Goal: Task Accomplishment & Management: Manage account settings

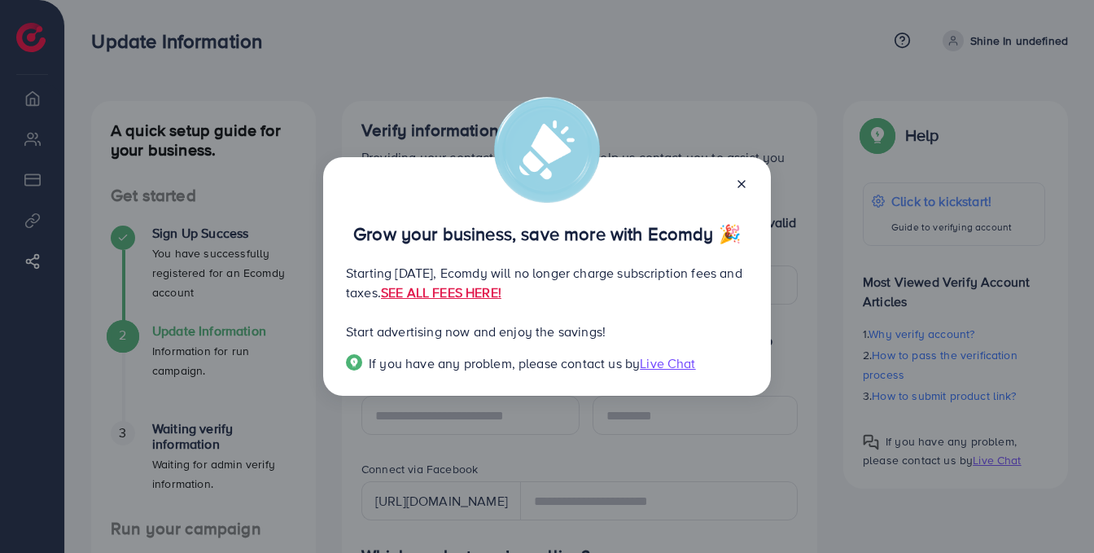
click at [741, 195] on div "Grow your business, save more with Ecomdy 🎉" at bounding box center [547, 217] width 402 height 51
click at [738, 180] on icon at bounding box center [741, 184] width 13 height 13
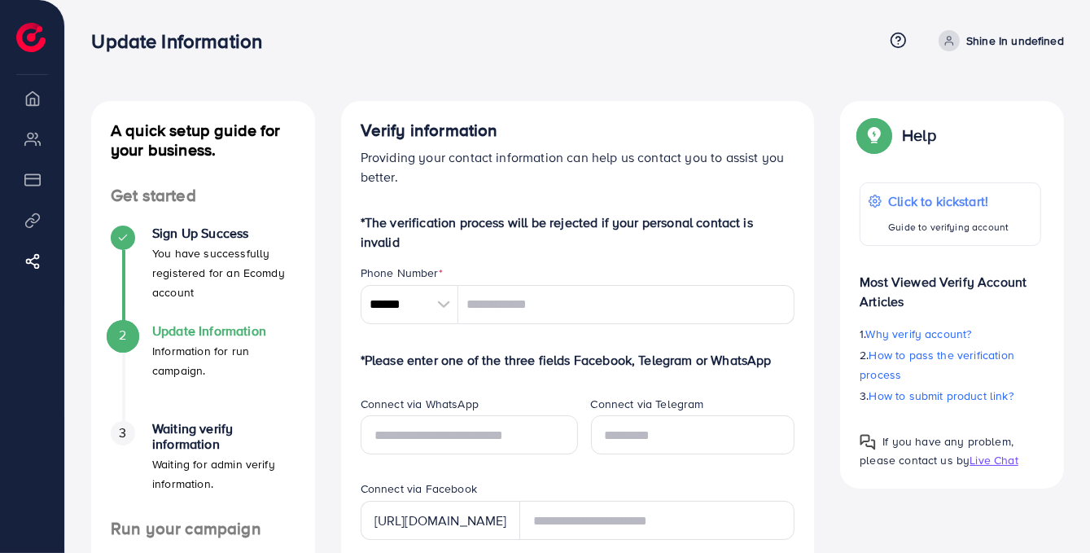
click at [958, 43] on span at bounding box center [949, 40] width 21 height 21
click at [958, 42] on span at bounding box center [949, 40] width 21 height 21
click at [971, 106] on span "Log out" at bounding box center [967, 97] width 44 height 20
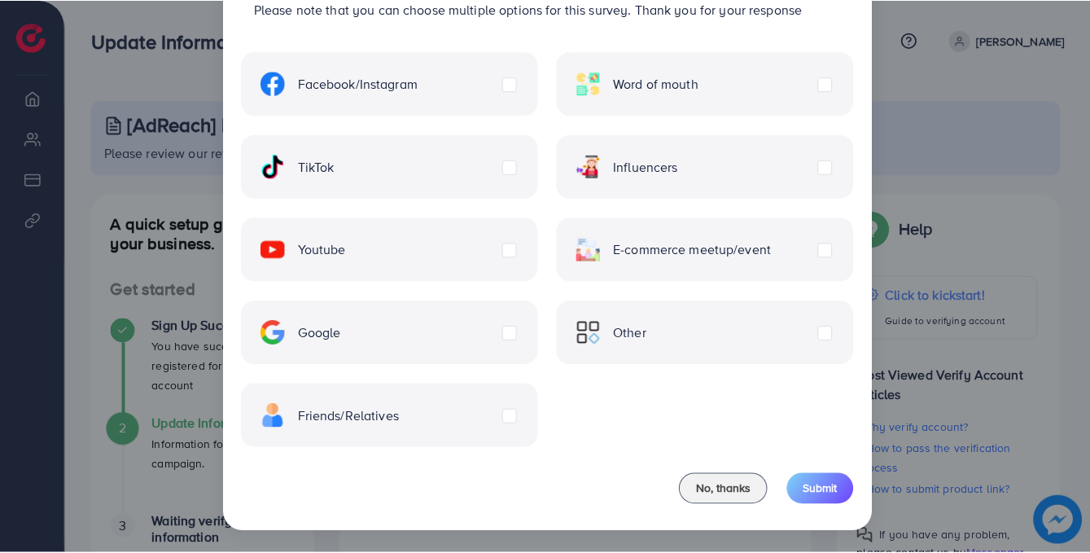
scroll to position [101, 0]
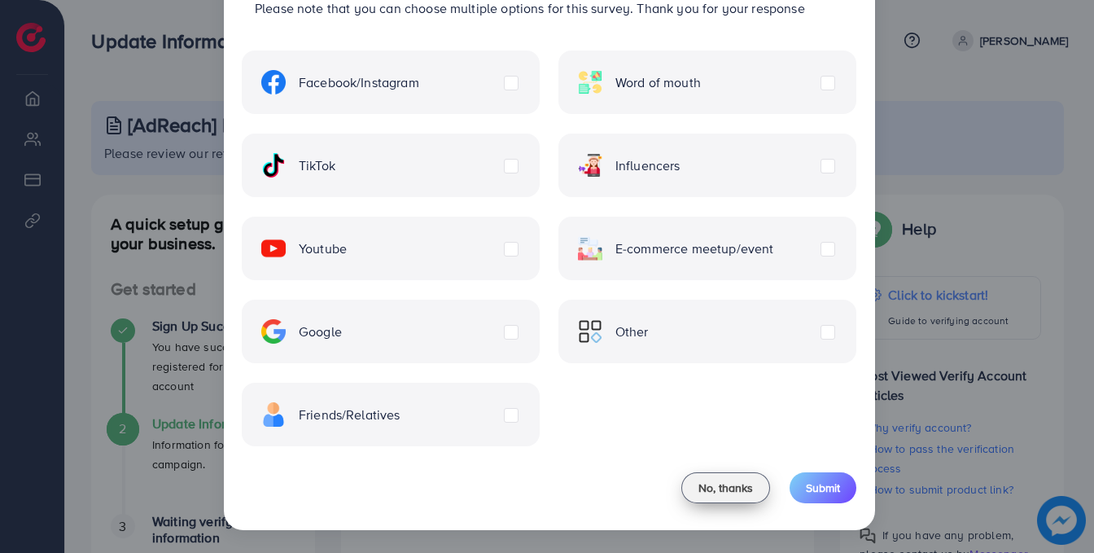
click at [725, 485] on span "No, thanks" at bounding box center [726, 488] width 55 height 16
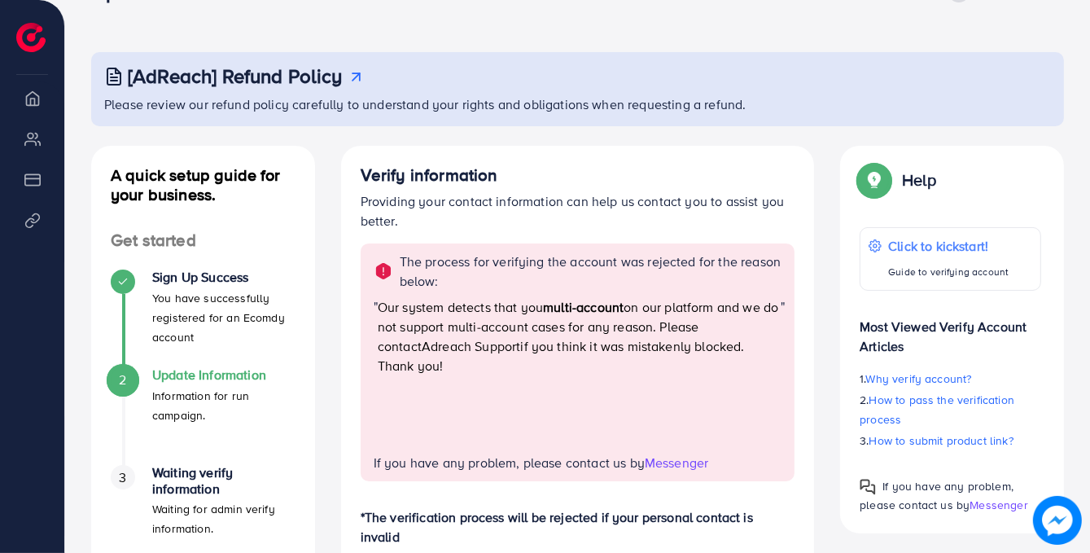
scroll to position [0, 0]
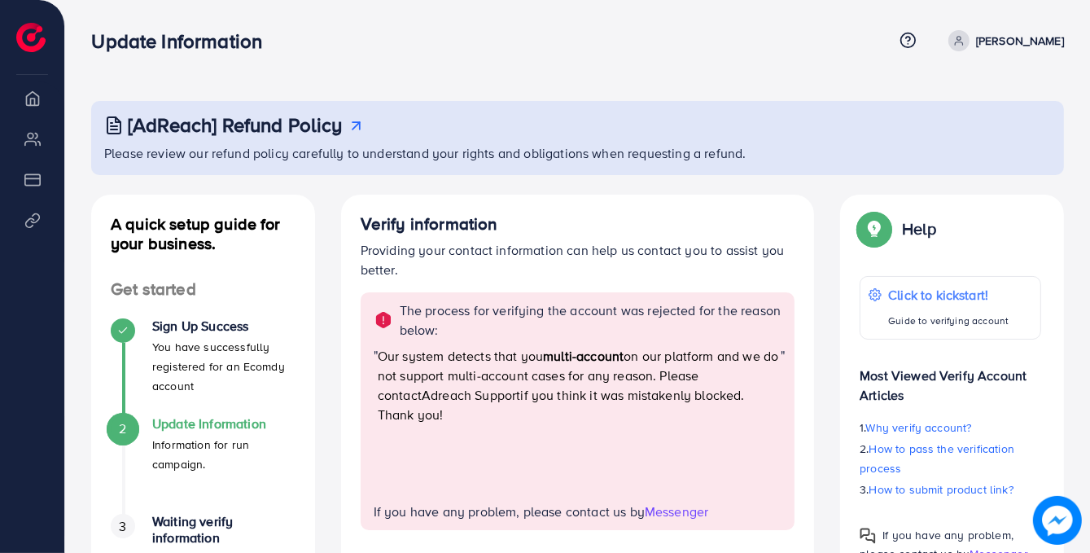
click at [1020, 42] on p "[PERSON_NAME]" at bounding box center [1020, 41] width 88 height 20
click at [969, 90] on span "Log out" at bounding box center [967, 97] width 44 height 20
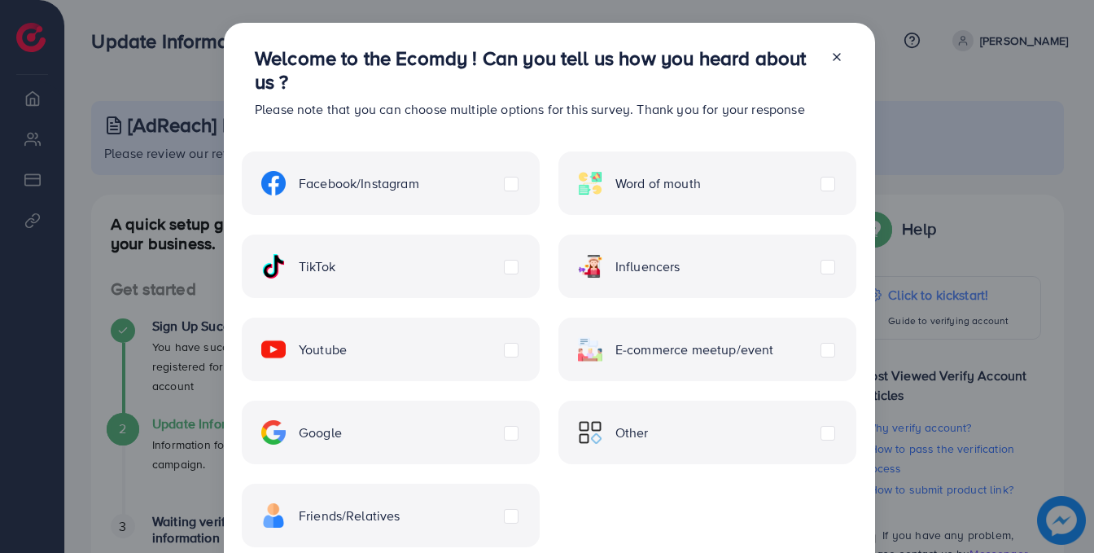
click at [831, 55] on icon at bounding box center [837, 56] width 13 height 13
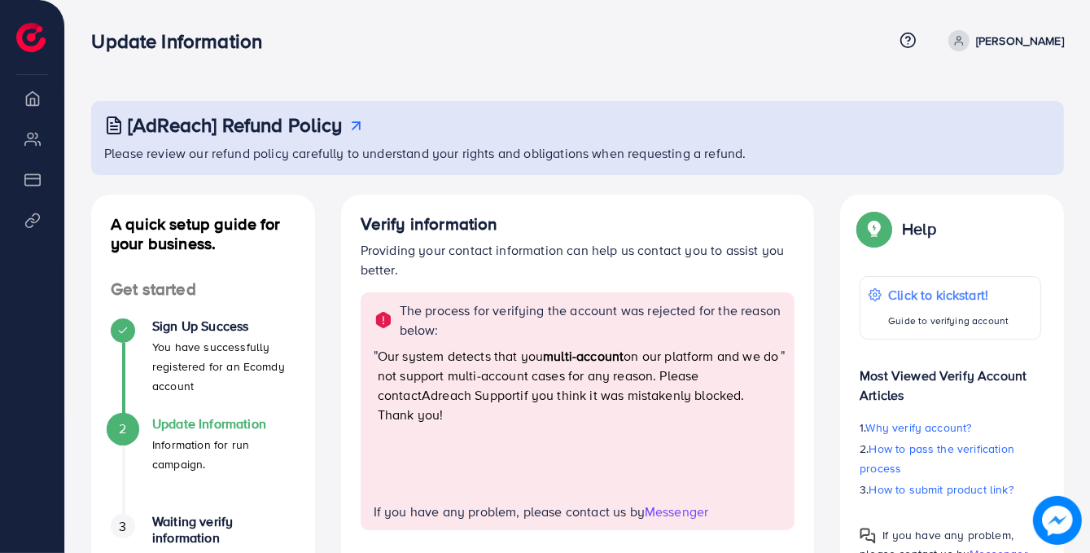
scroll to position [81, 0]
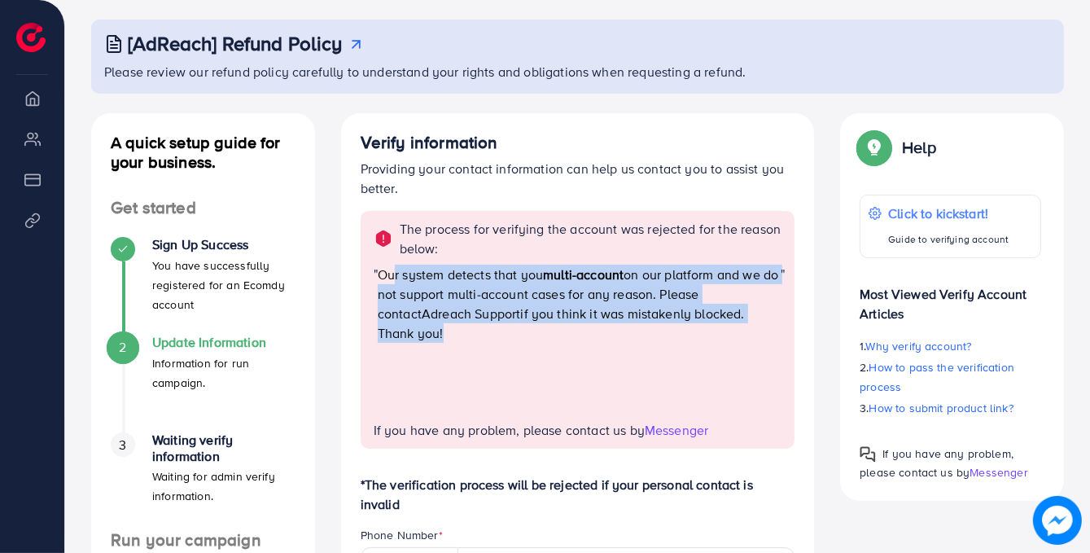
drag, startPoint x: 395, startPoint y: 265, endPoint x: 767, endPoint y: 322, distance: 376.3
click at [767, 321] on p "Our system detects that you multi-account on our platform and we do not support…" at bounding box center [579, 304] width 403 height 78
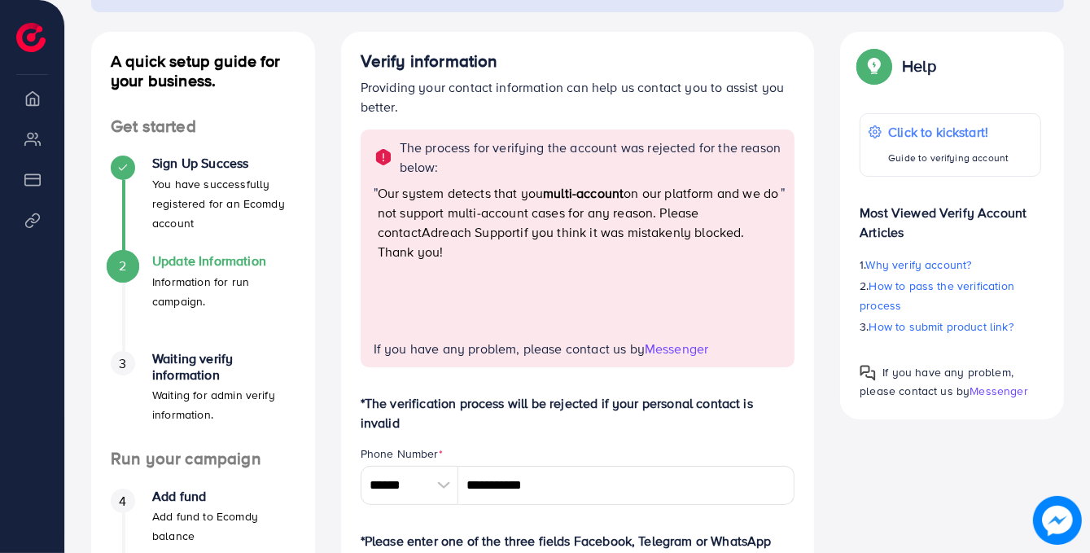
click at [703, 340] on span "Messenger" at bounding box center [677, 349] width 64 height 18
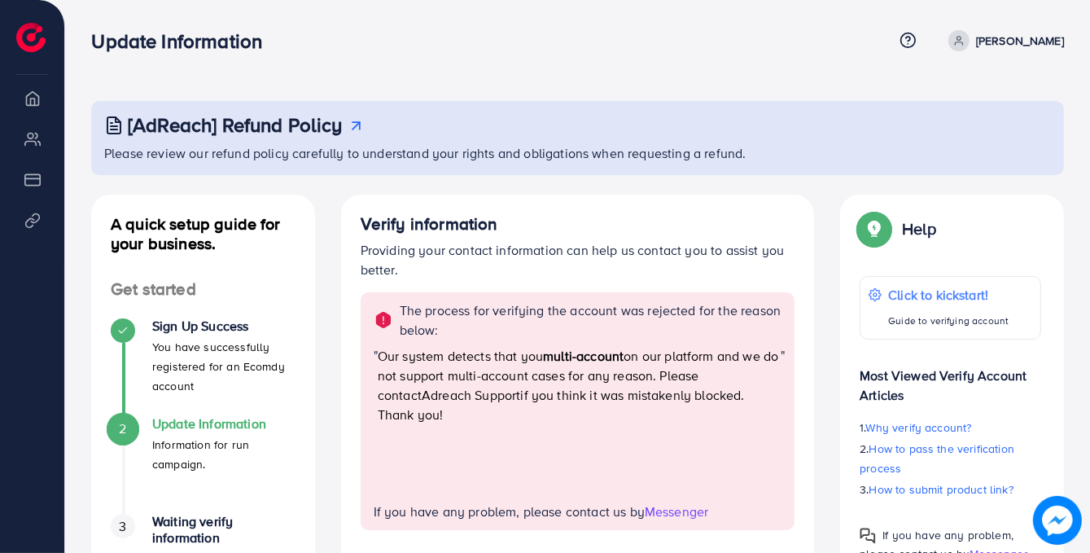
drag, startPoint x: 1089, startPoint y: 156, endPoint x: 1089, endPoint y: 182, distance: 26.1
click at [1006, 51] on div "Update Information Help Center Contact Support Term and policy About Us [PERSON…" at bounding box center [577, 41] width 973 height 44
click at [1007, 45] on p "[PERSON_NAME]" at bounding box center [1020, 41] width 88 height 20
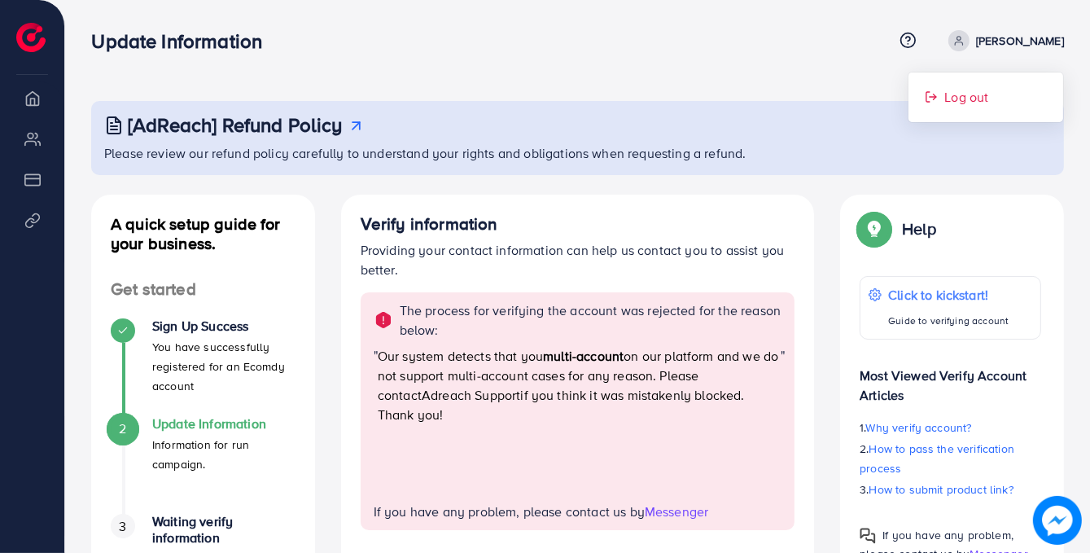
click at [976, 100] on span "Log out" at bounding box center [967, 97] width 44 height 20
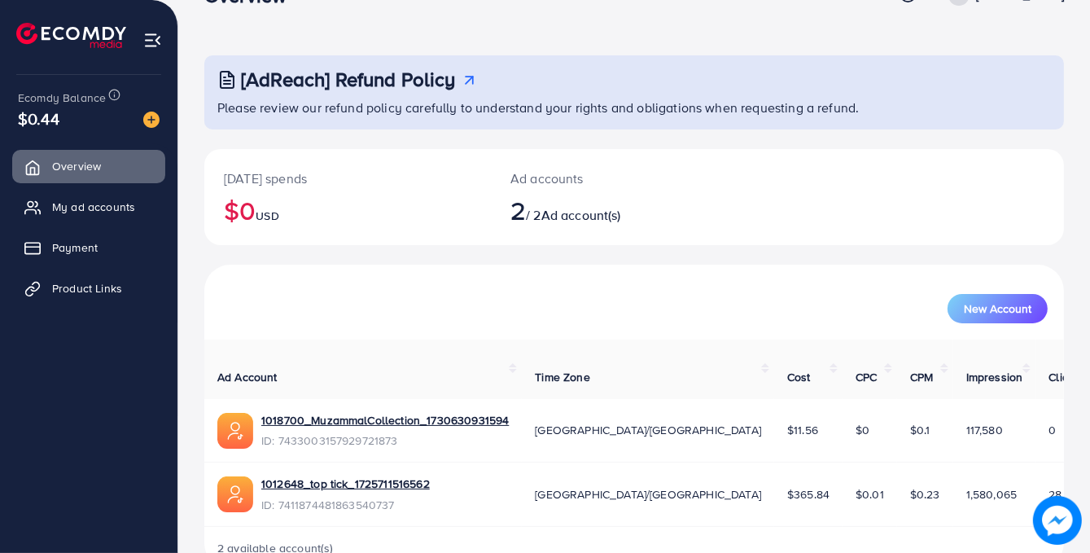
scroll to position [71, 0]
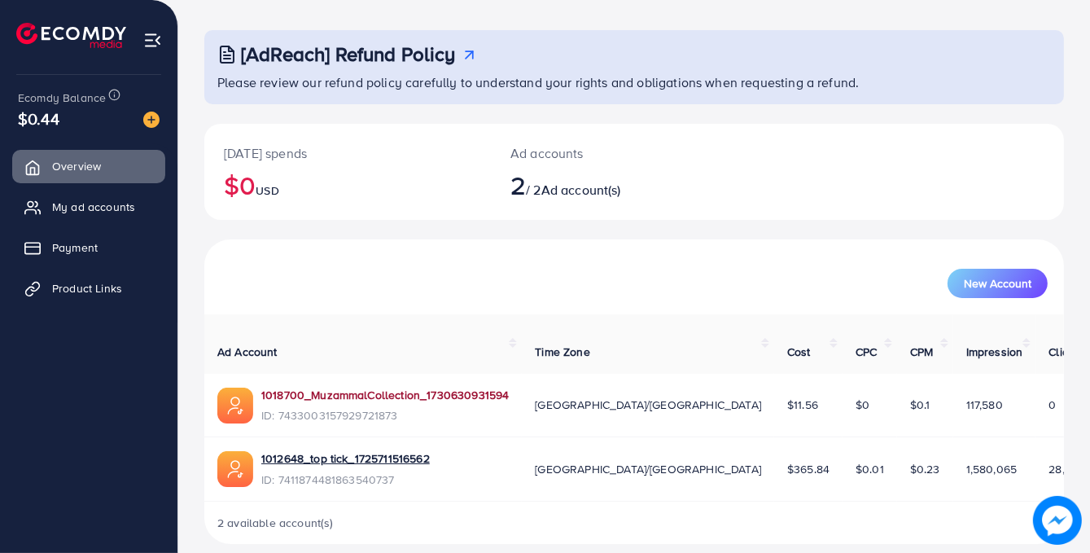
click at [392, 387] on link "1018700_MuzammalCollection_1730630931594" at bounding box center [385, 395] width 248 height 16
click at [120, 208] on span "My ad accounts" at bounding box center [97, 207] width 83 height 16
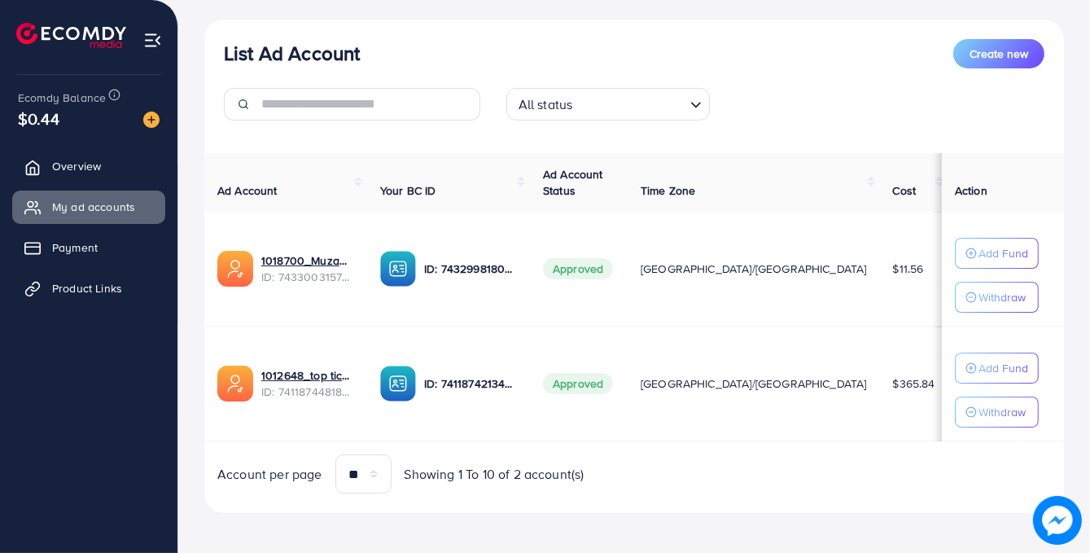
scroll to position [179, 0]
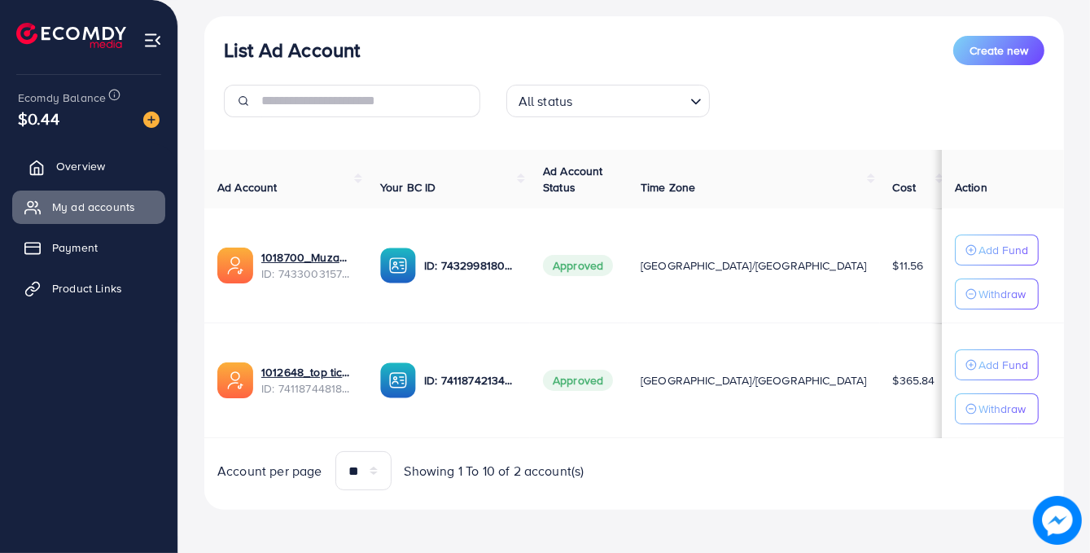
click at [88, 172] on span "Overview" at bounding box center [80, 166] width 49 height 16
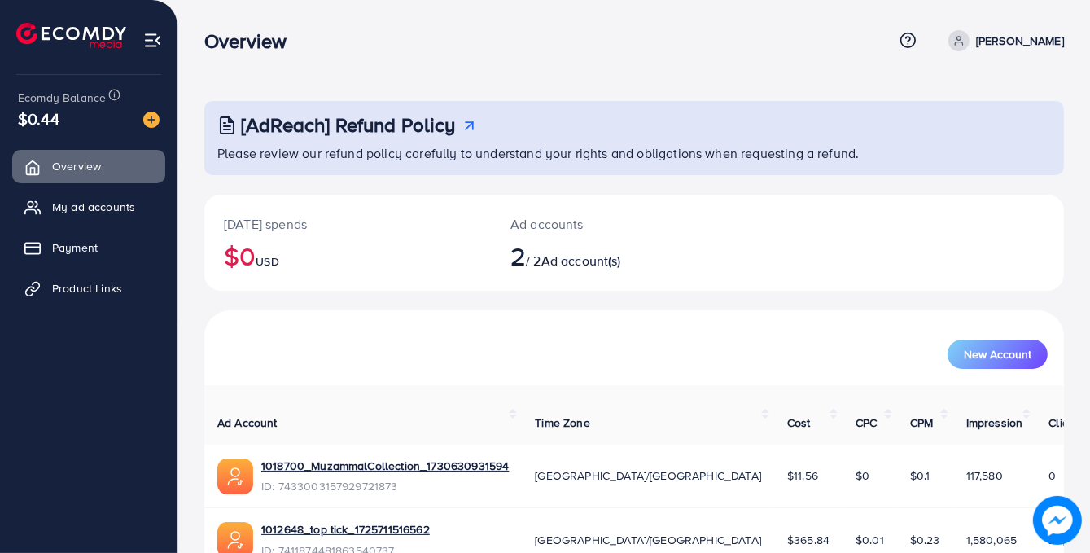
scroll to position [71, 0]
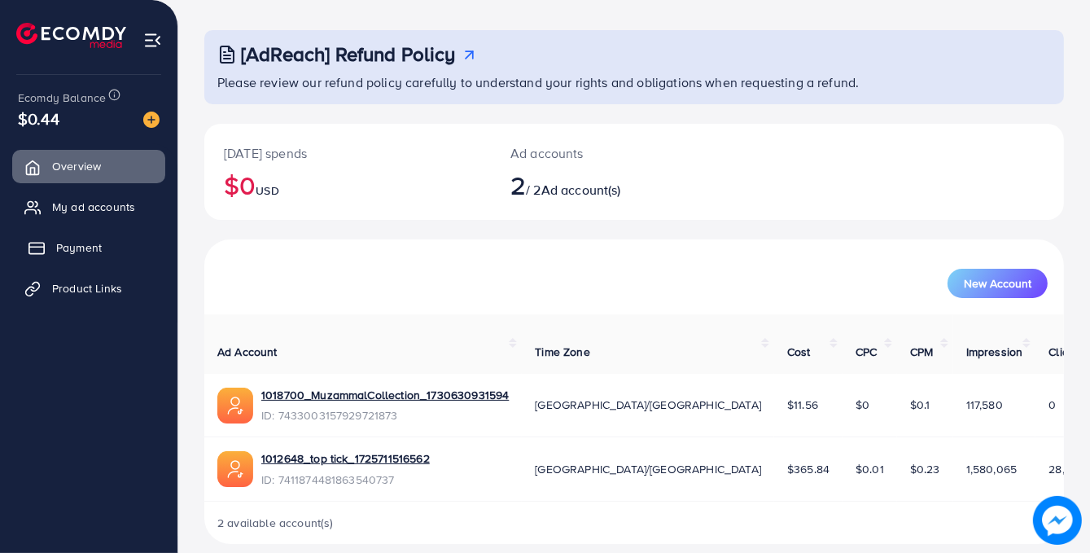
click at [78, 247] on span "Payment" at bounding box center [79, 247] width 46 height 16
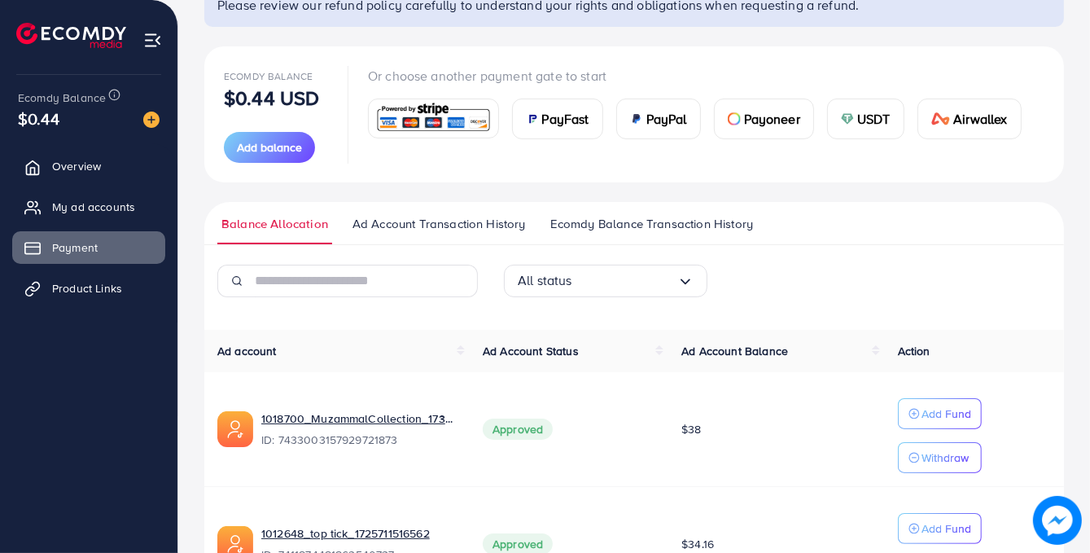
scroll to position [20, 0]
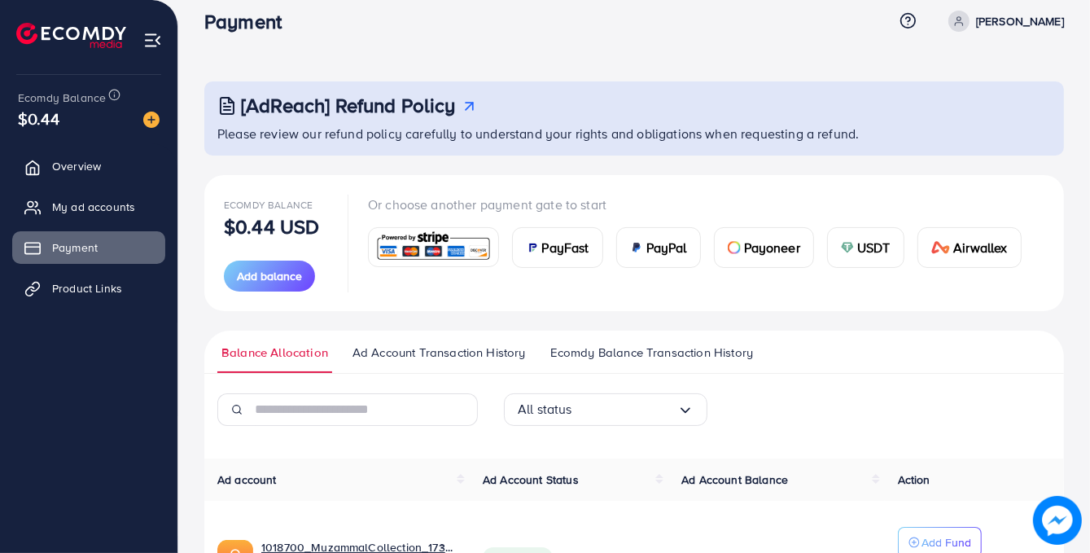
click at [269, 260] on div "Ecomdy Balance $0.44 USD Add balance" at bounding box center [276, 243] width 104 height 97
click at [271, 277] on span "Add balance" at bounding box center [269, 276] width 65 height 16
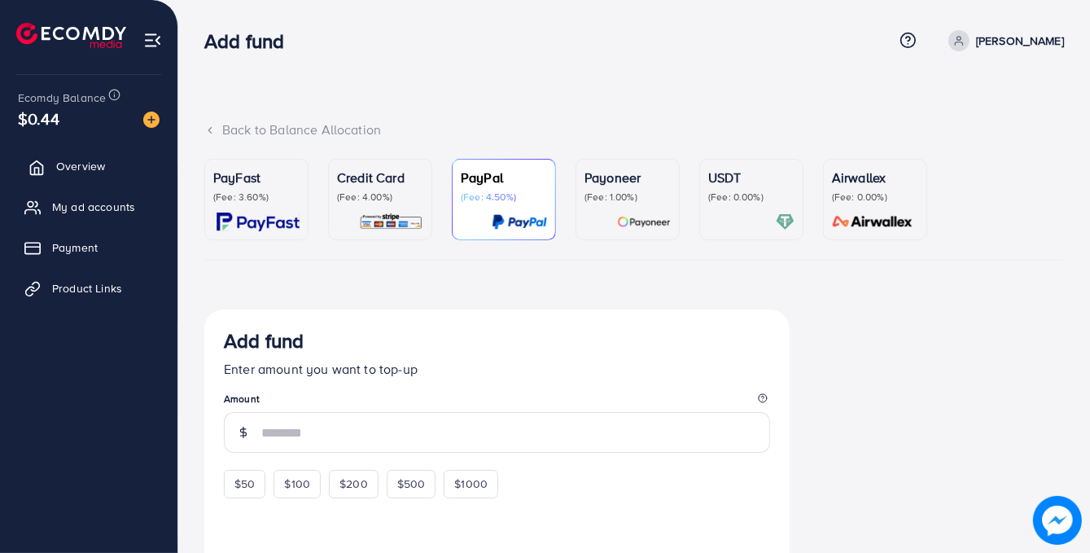
click at [112, 172] on link "Overview" at bounding box center [88, 166] width 153 height 33
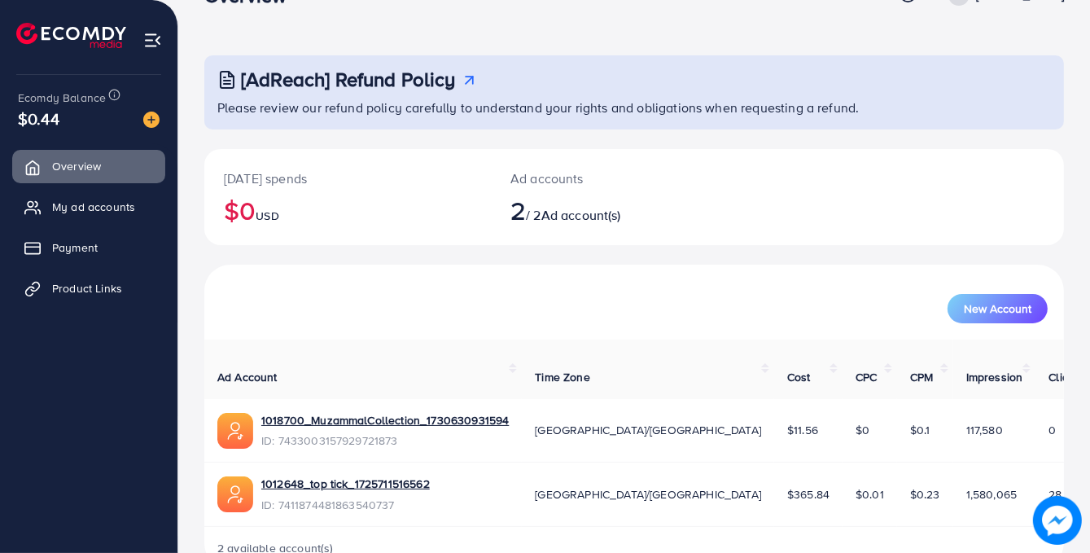
scroll to position [71, 0]
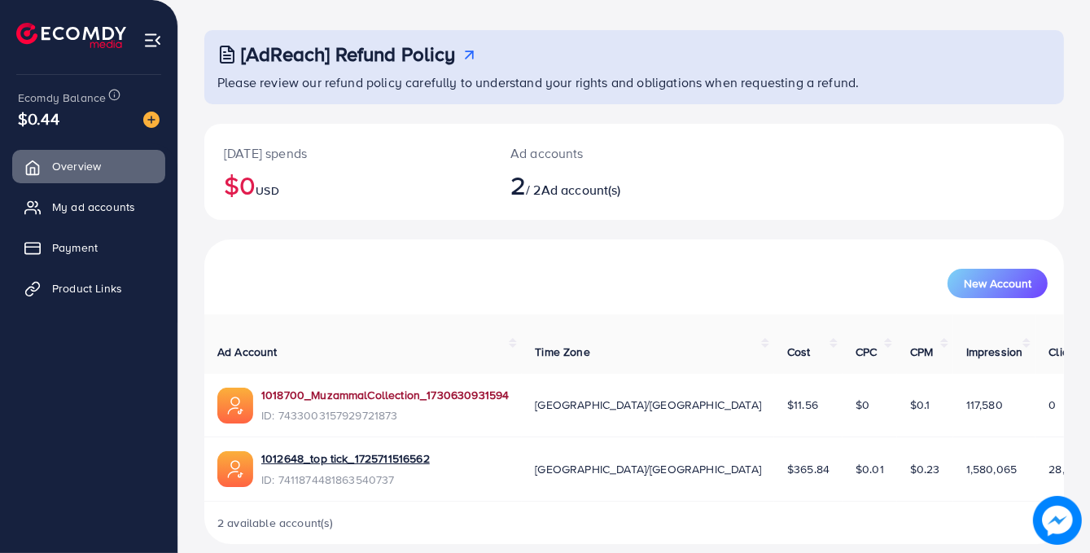
click at [362, 387] on link "1018700_MuzammalCollection_1730630931594" at bounding box center [385, 395] width 248 height 16
click at [58, 209] on span "My ad accounts" at bounding box center [97, 207] width 83 height 16
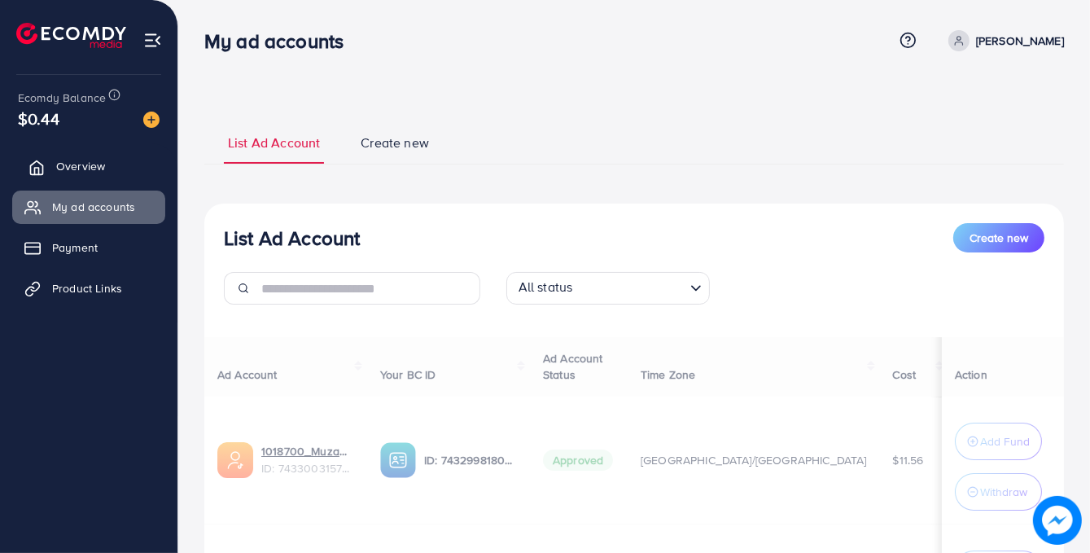
click at [71, 169] on span "Overview" at bounding box center [80, 166] width 49 height 16
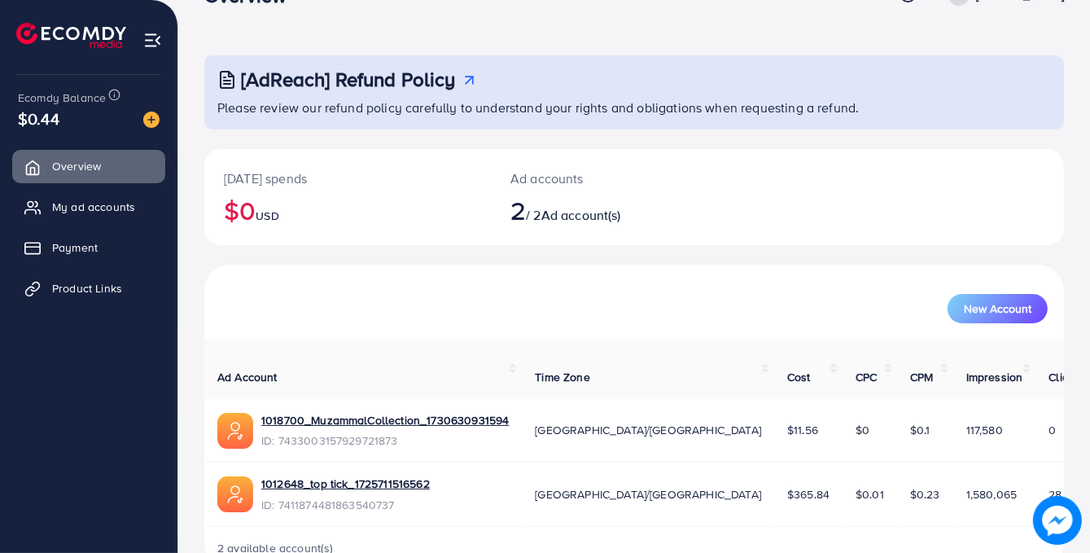
scroll to position [71, 0]
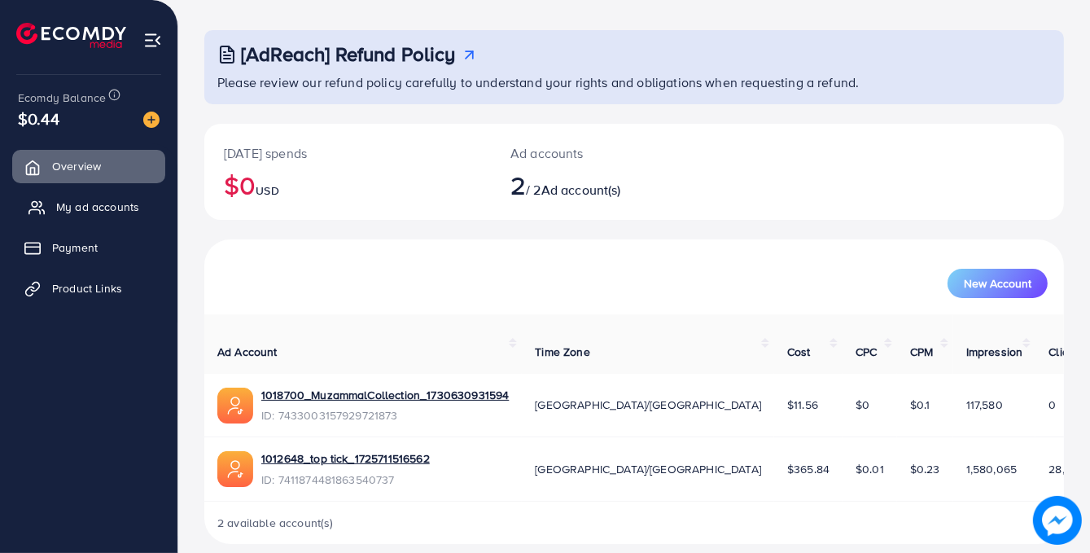
click at [68, 211] on span "My ad accounts" at bounding box center [97, 207] width 83 height 16
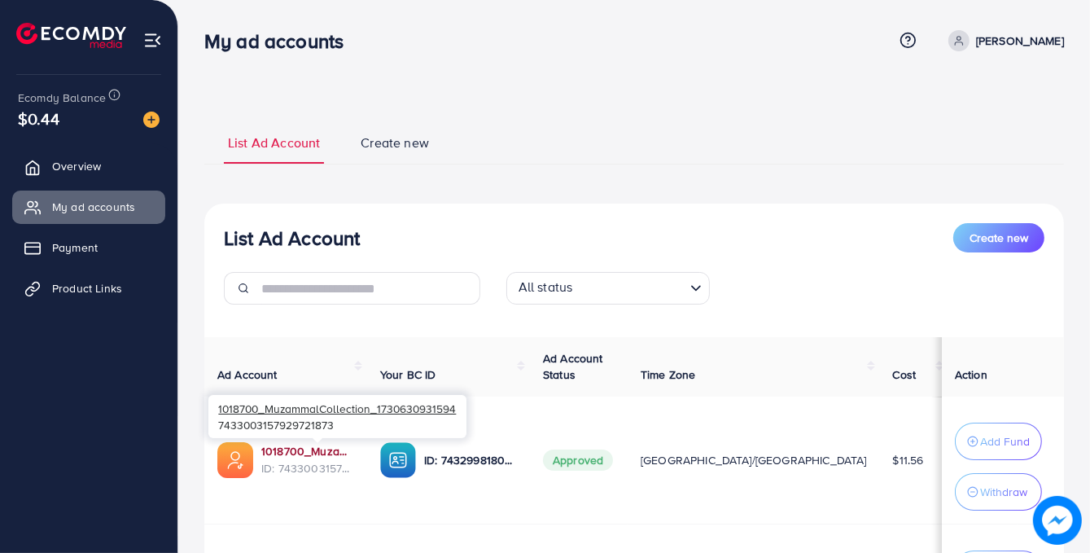
click at [313, 454] on link "1018700_MuzammalCollection_1730630931594" at bounding box center [307, 451] width 93 height 16
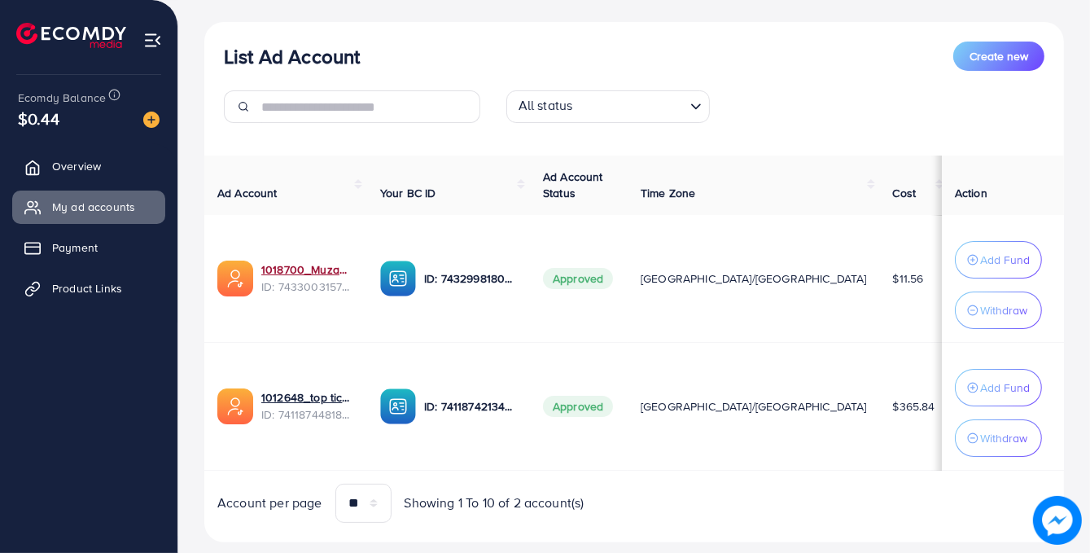
scroll to position [214, 0]
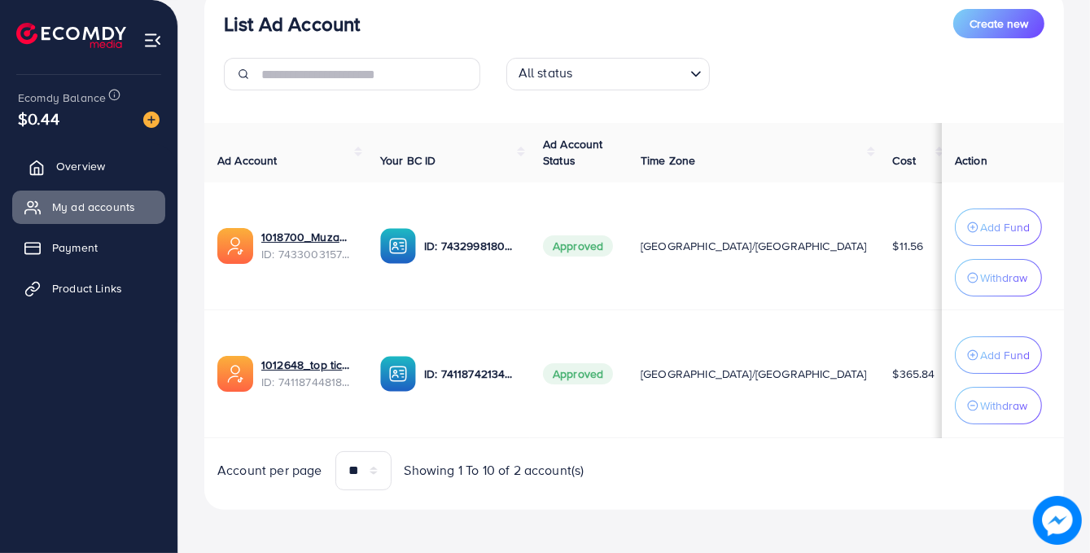
click at [89, 165] on span "Overview" at bounding box center [80, 166] width 49 height 16
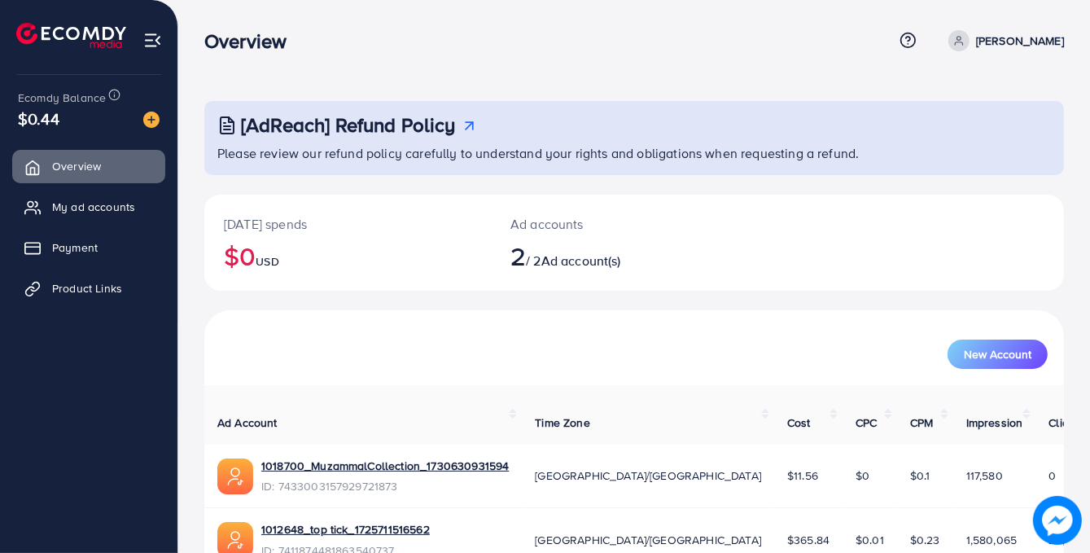
click at [1044, 45] on p "Mian Rayan Wasif" at bounding box center [1020, 41] width 88 height 20
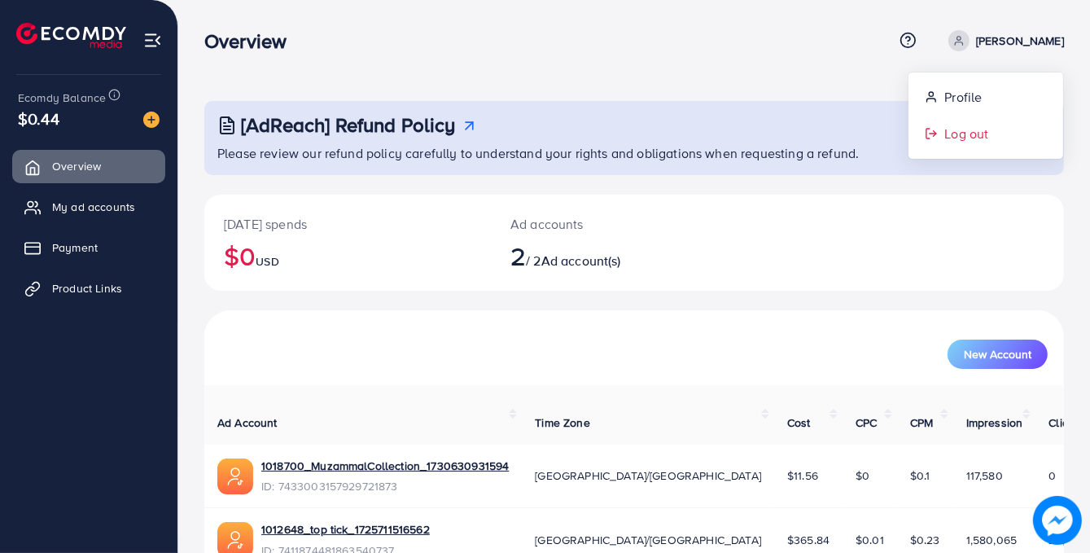
click at [932, 129] on icon at bounding box center [931, 133] width 13 height 13
